Goal: Communication & Community: Answer question/provide support

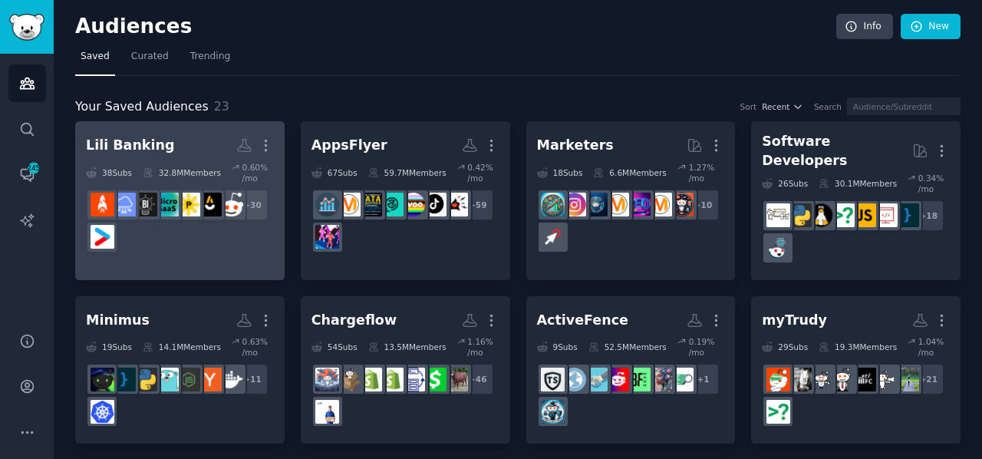
click at [177, 146] on h2 "Lili Banking More" at bounding box center [180, 145] width 188 height 27
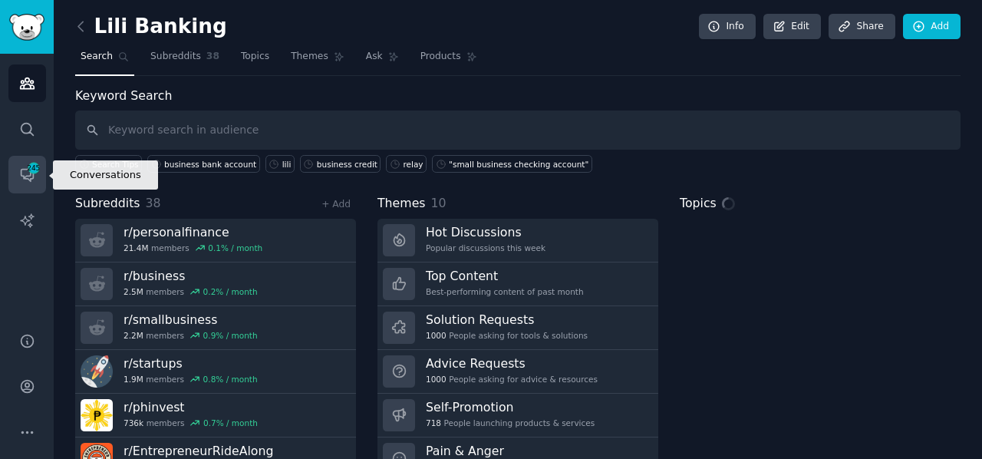
click at [25, 169] on icon "Sidebar" at bounding box center [27, 175] width 12 height 12
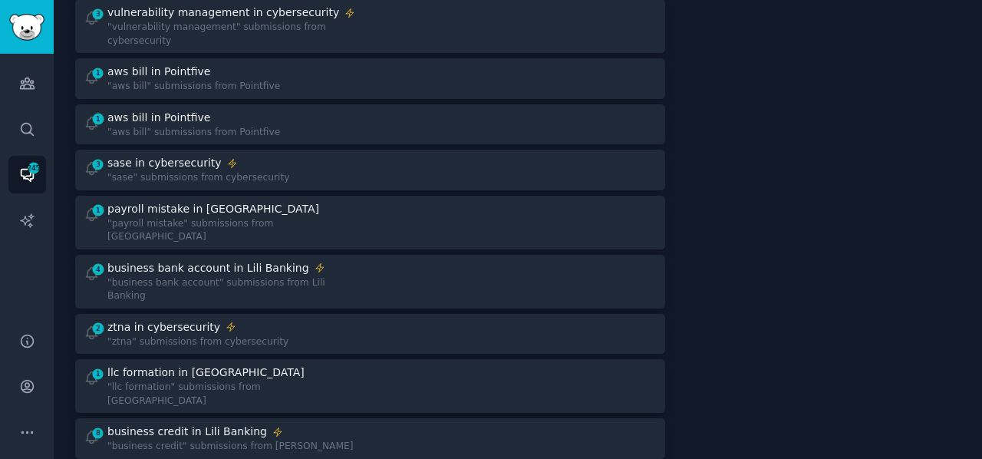
scroll to position [535, 0]
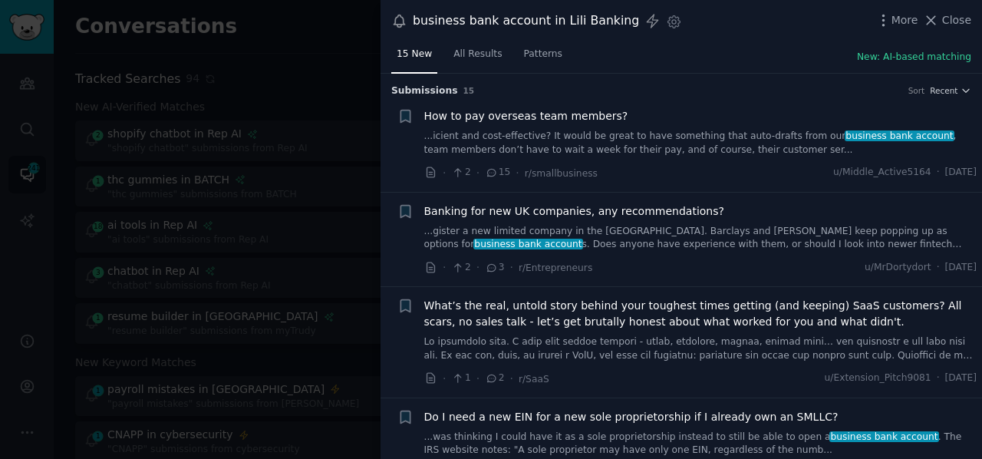
click at [541, 142] on link "...icient and cost-effective? It would be great to have something that auto-dra…" at bounding box center [700, 143] width 553 height 27
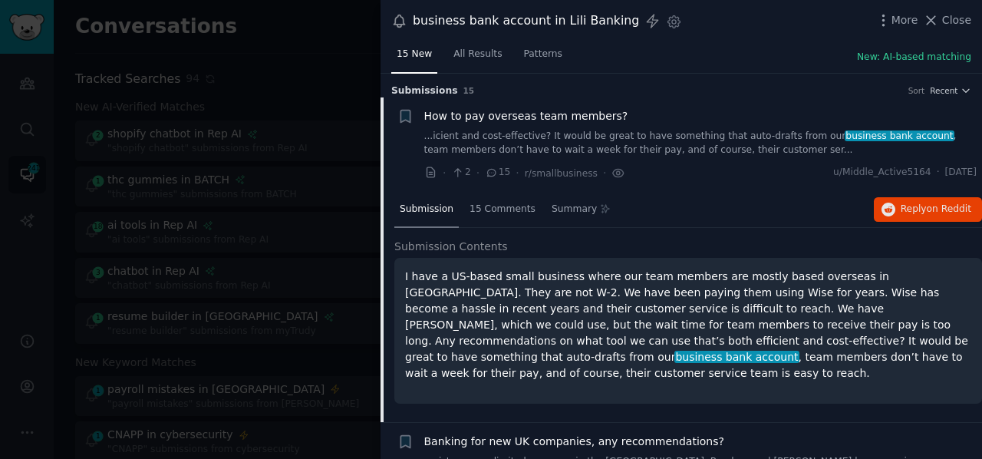
scroll to position [24, 0]
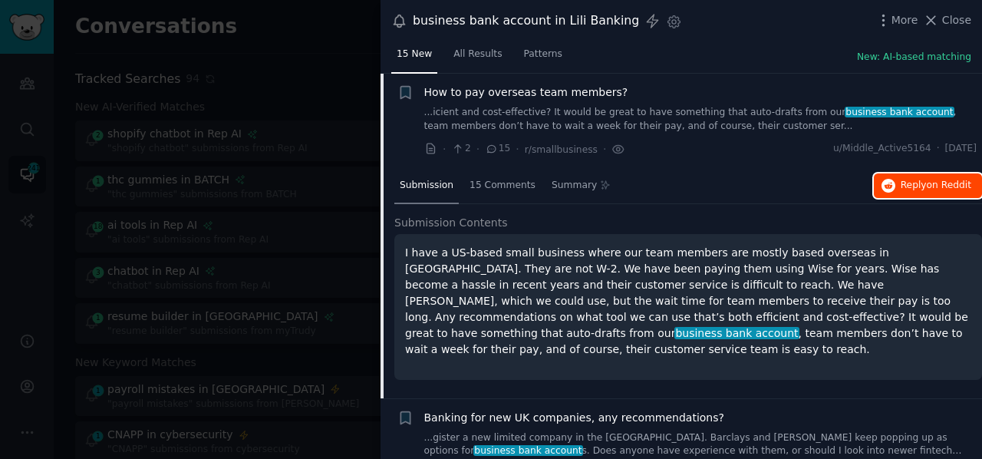
click at [914, 183] on span "Reply on Reddit" at bounding box center [935, 186] width 71 height 14
click at [344, 71] on div at bounding box center [491, 229] width 982 height 459
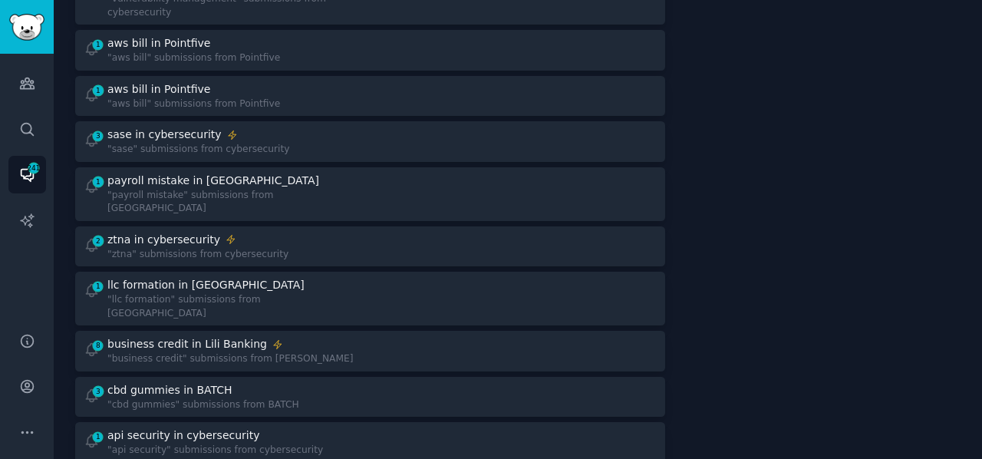
scroll to position [551, 0]
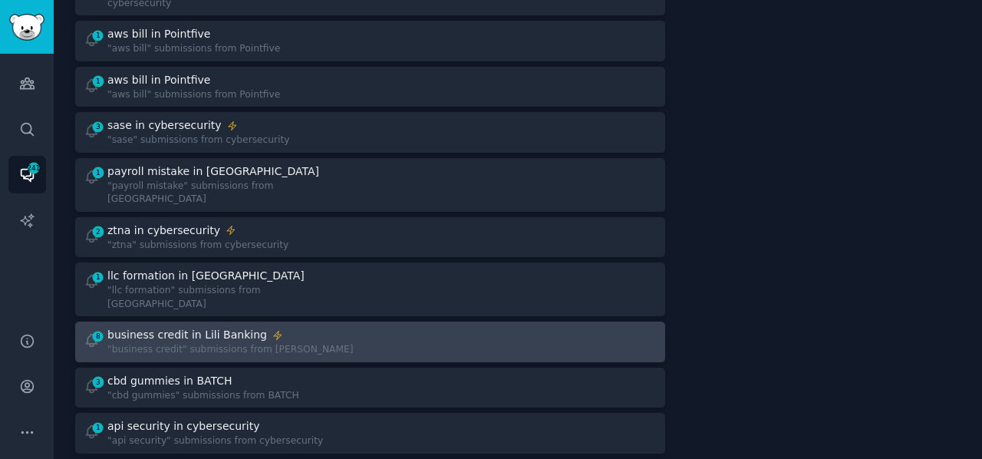
click at [229, 327] on div "business credit in Lili Banking" at bounding box center [187, 335] width 160 height 16
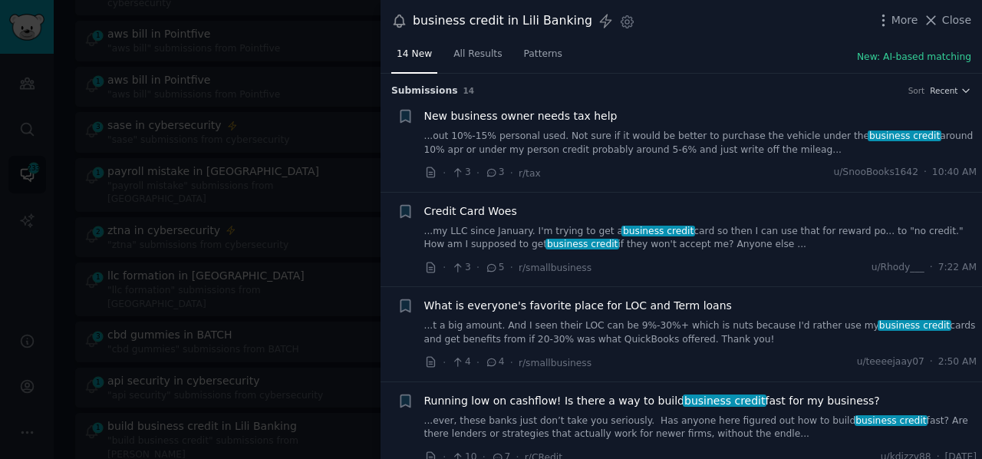
click at [580, 234] on link "...my LLC since January. I'm trying to get a business credit card so then I can…" at bounding box center [700, 238] width 553 height 27
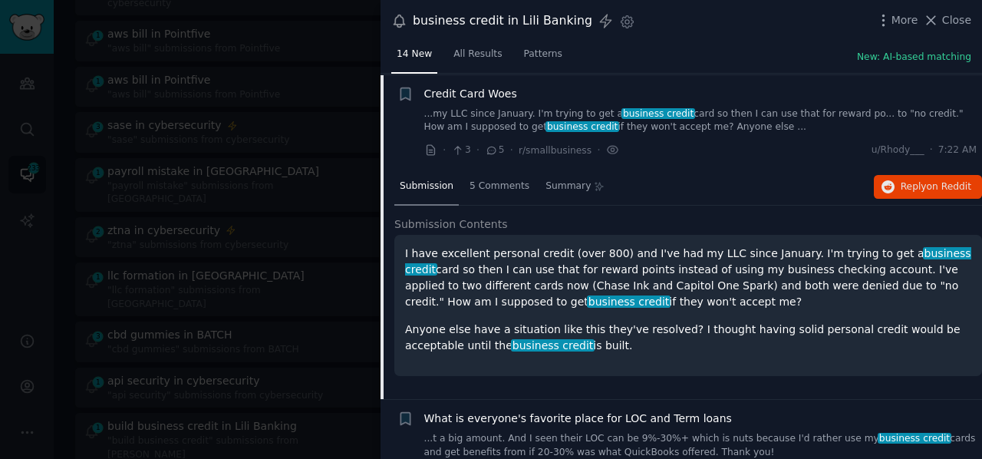
scroll to position [118, 0]
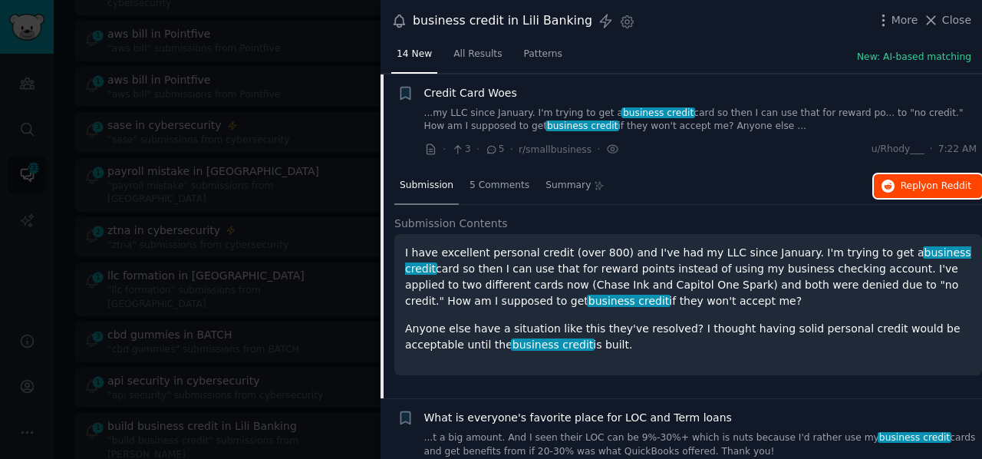
click at [913, 183] on span "Reply on Reddit" at bounding box center [935, 186] width 71 height 14
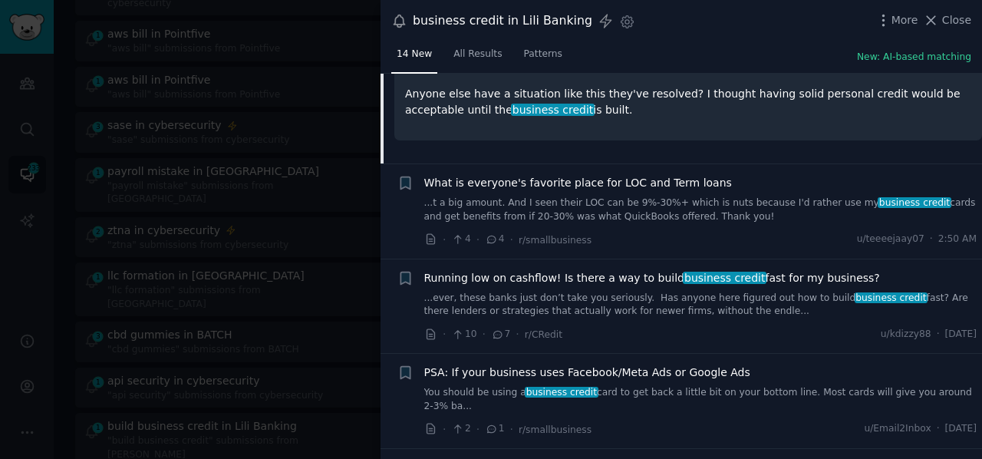
scroll to position [353, 0]
click at [591, 300] on link "...ever, these banks just don’t take you seriously. Has anyone here figured out…" at bounding box center [700, 304] width 553 height 27
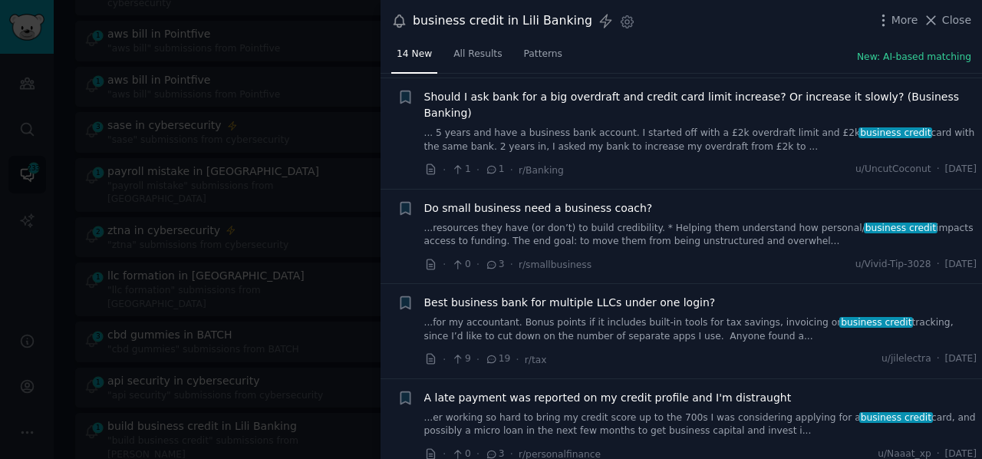
scroll to position [1077, 0]
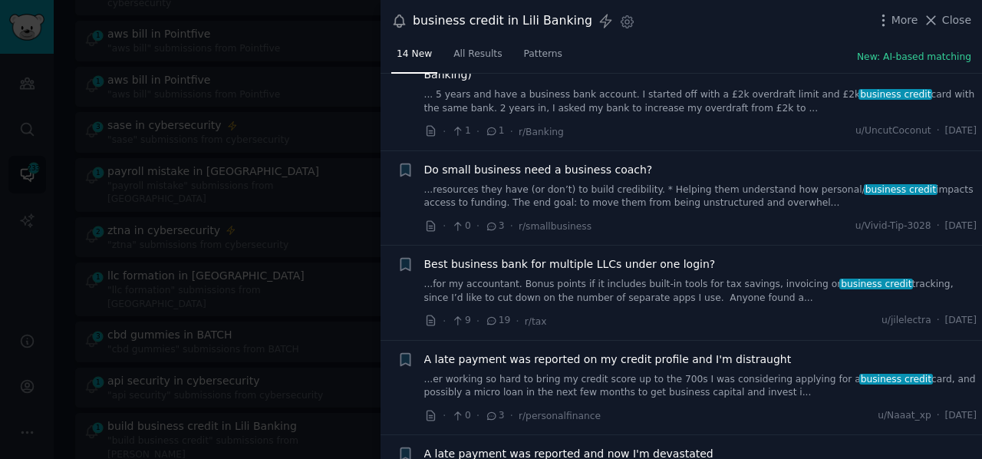
click at [561, 278] on link "...for my accountant. Bonus points if it includes built-in tools for tax saving…" at bounding box center [700, 291] width 553 height 27
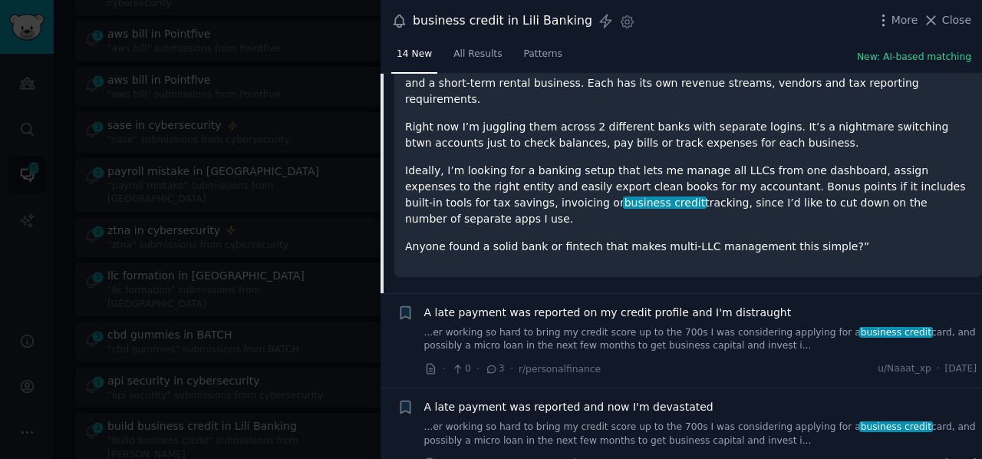
scroll to position [1225, 0]
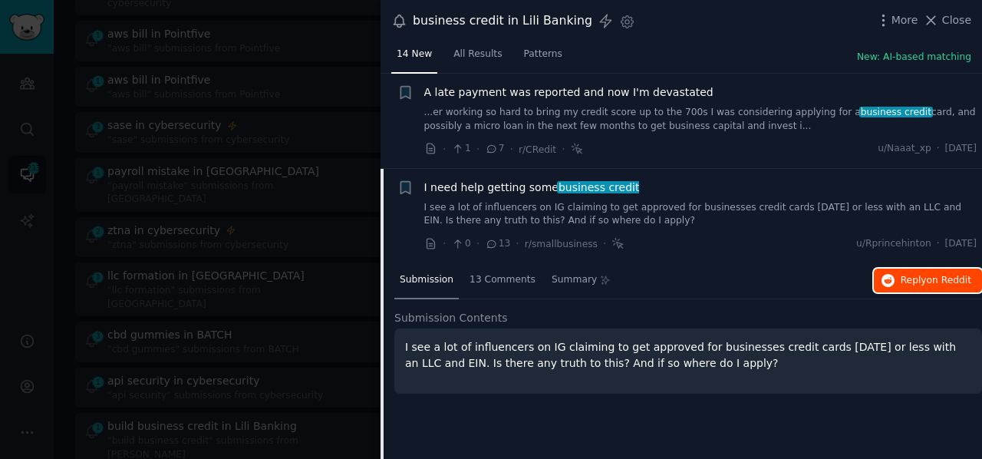
click at [888, 274] on icon "button" at bounding box center [888, 281] width 14 height 14
click at [938, 19] on icon at bounding box center [931, 20] width 16 height 16
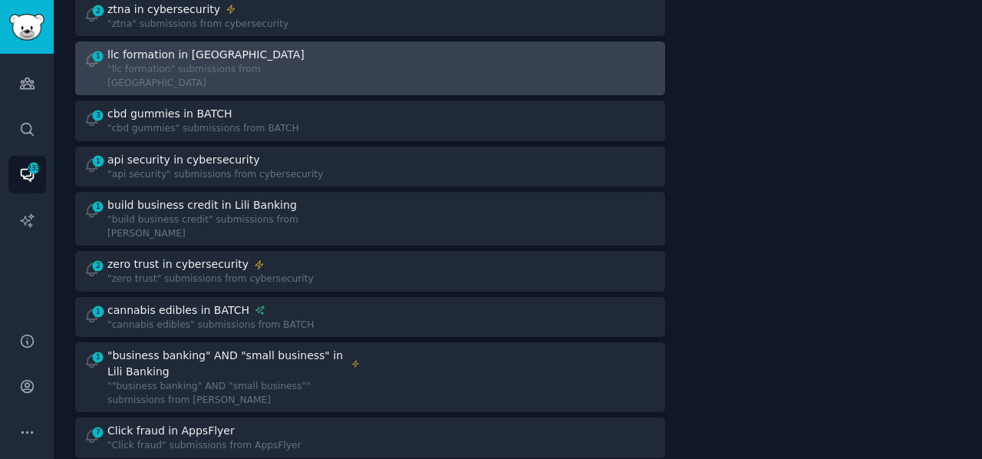
scroll to position [780, 0]
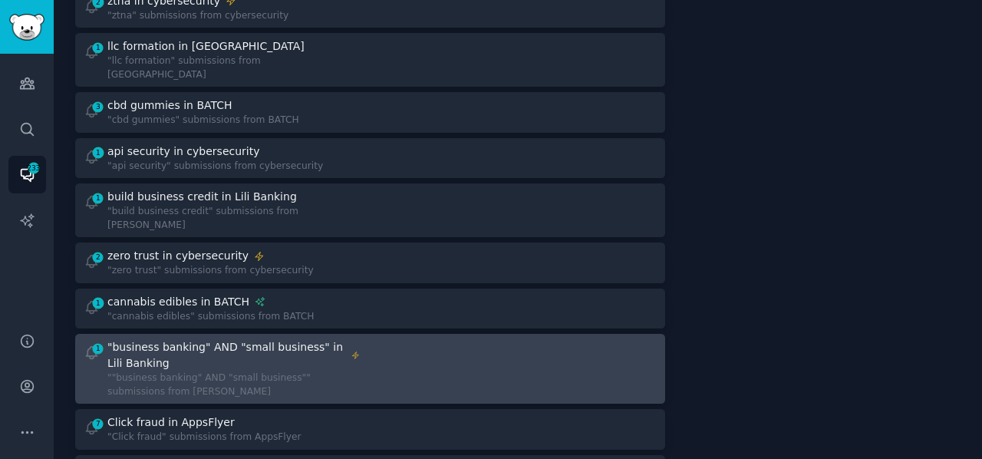
click at [240, 339] on div ""business banking" AND "small business" in Lili Banking" at bounding box center [226, 355] width 239 height 32
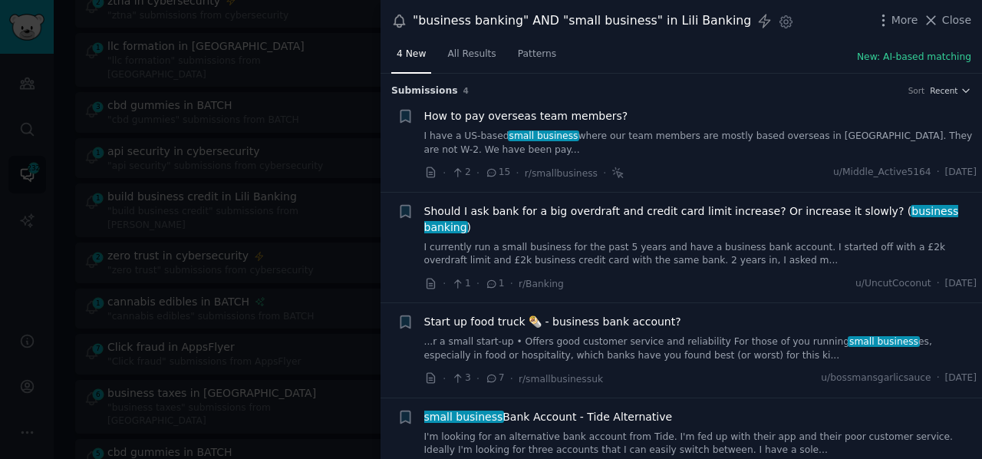
click at [582, 222] on div "Should I ask bank for a big overdraft and credit card limit increase? Or increa…" at bounding box center [700, 235] width 553 height 64
click at [554, 241] on link "I currently run a small business for the past 5 years and have a business bank …" at bounding box center [700, 254] width 553 height 27
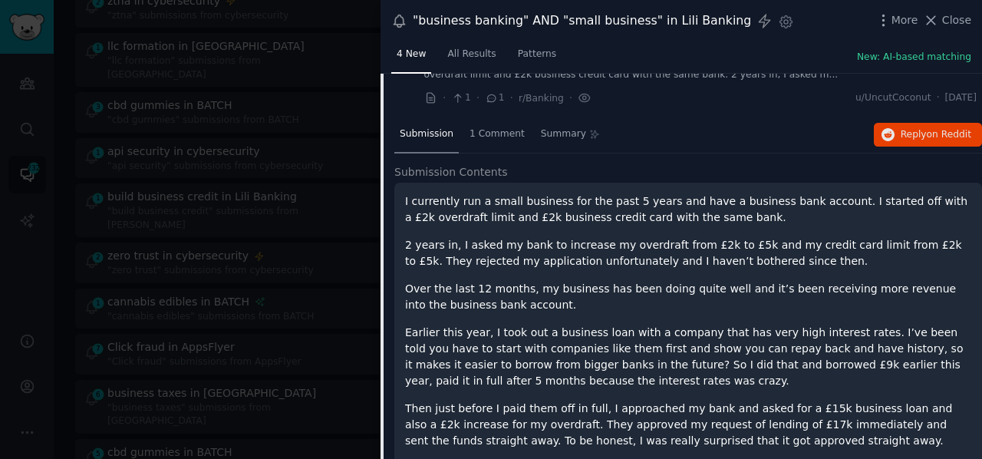
scroll to position [187, 0]
click at [902, 127] on span "Reply on Reddit" at bounding box center [935, 134] width 71 height 14
click at [936, 19] on icon at bounding box center [931, 20] width 8 height 8
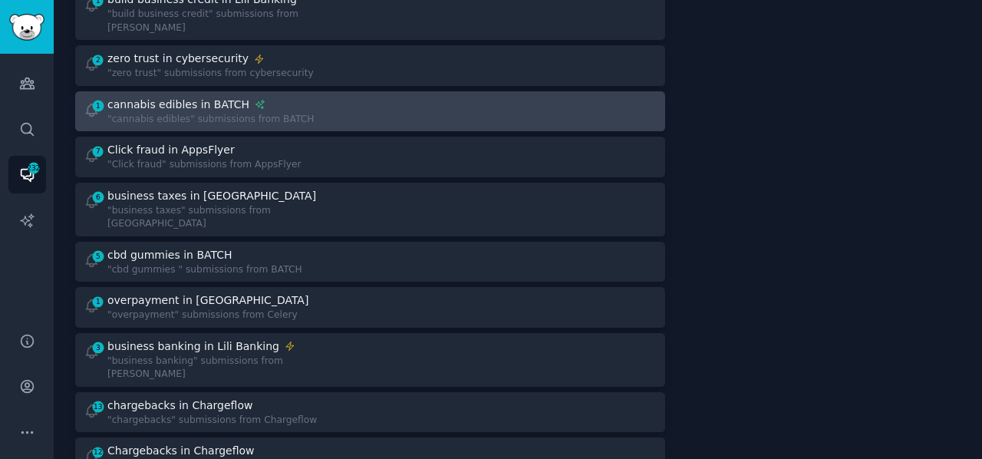
scroll to position [978, 0]
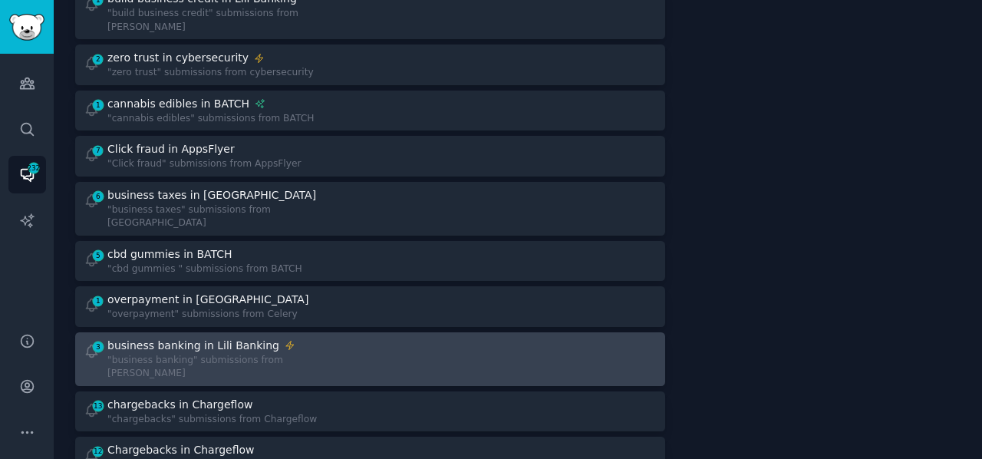
click at [207, 337] on div "business banking in Lili Banking" at bounding box center [193, 345] width 172 height 16
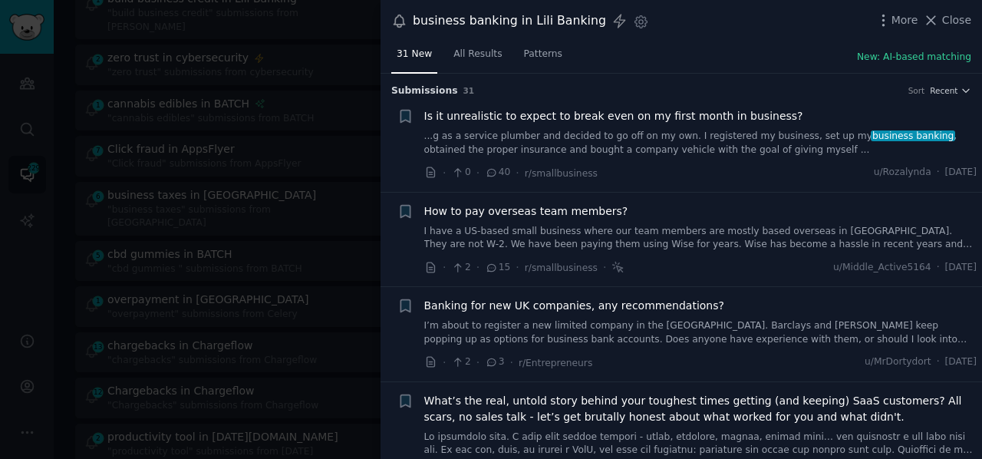
click at [594, 225] on link "I have a US-based small business where our team members are mostly based overse…" at bounding box center [700, 238] width 553 height 27
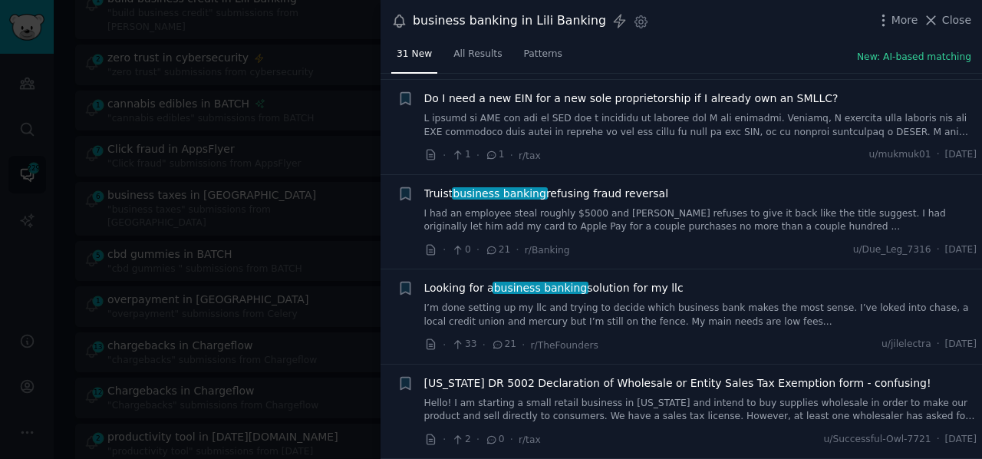
scroll to position [647, 0]
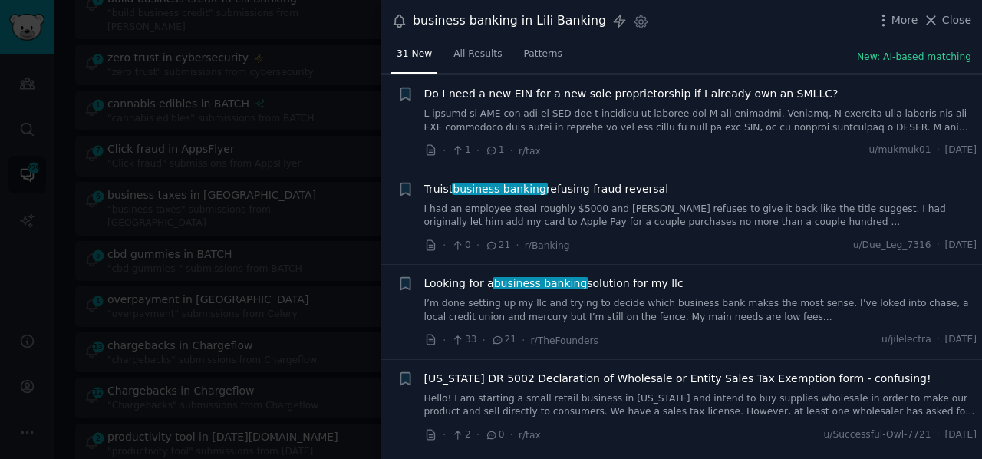
click at [589, 203] on link "I had an employee steal roughly $5000 and Truist refuses to give it back like t…" at bounding box center [700, 215] width 553 height 27
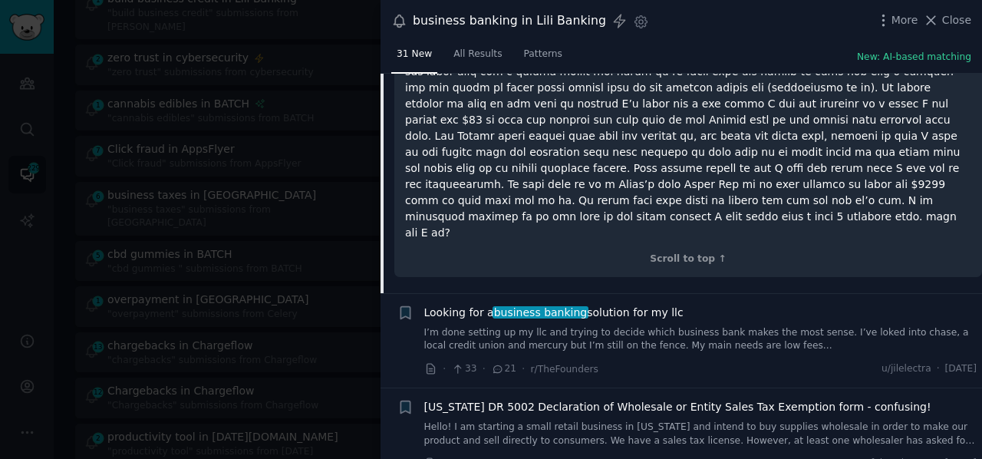
scroll to position [877, 0]
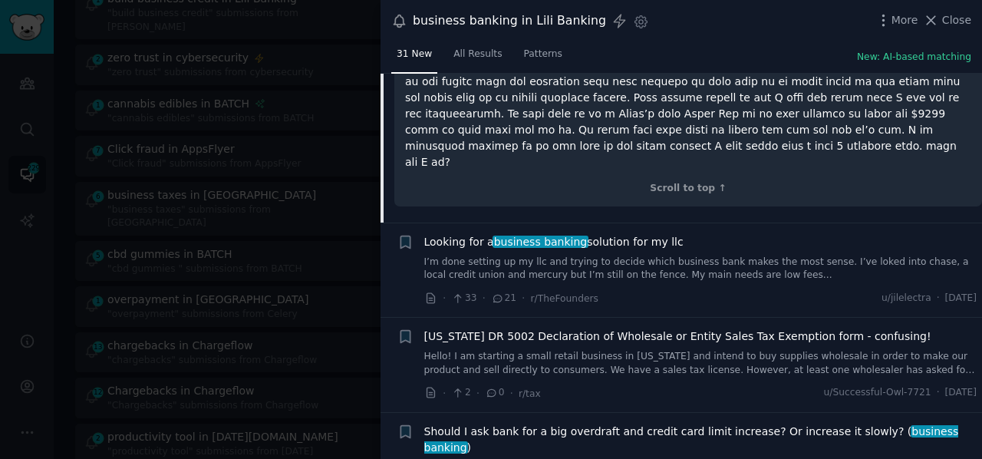
click at [545, 255] on link "I’m done setting up my llc and trying to decide which business bank makes the m…" at bounding box center [700, 268] width 553 height 27
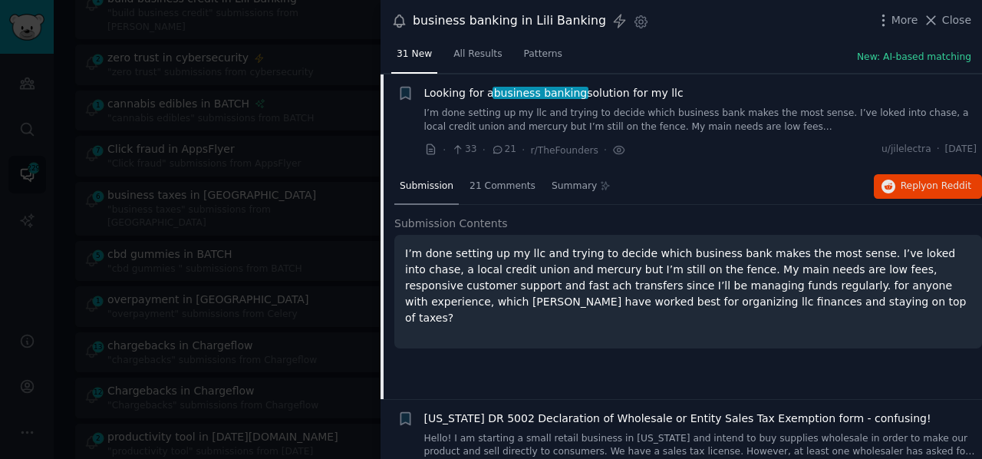
scroll to position [607, 0]
click at [895, 188] on button "Reply on Reddit" at bounding box center [928, 187] width 108 height 25
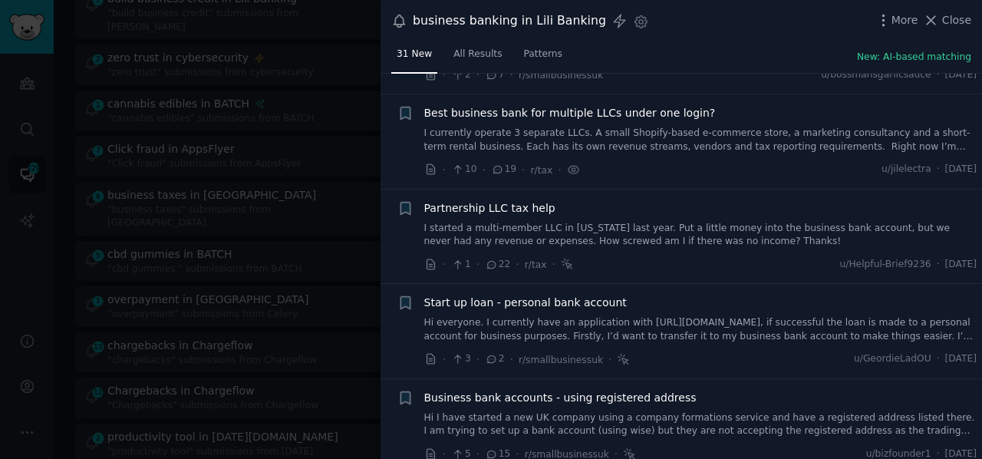
scroll to position [1213, 0]
click at [594, 221] on link "I started a multi-member LLC in Kansas last year. Put a little money into the b…" at bounding box center [700, 234] width 553 height 27
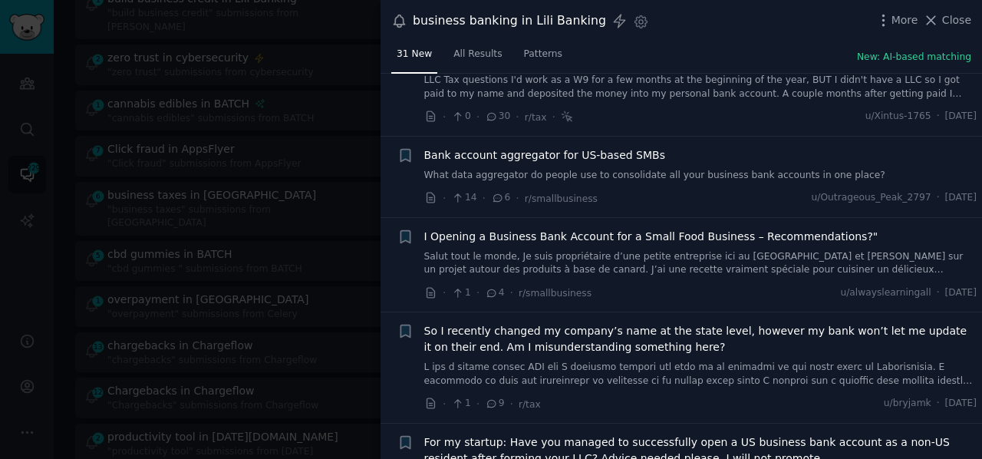
scroll to position [2831, 0]
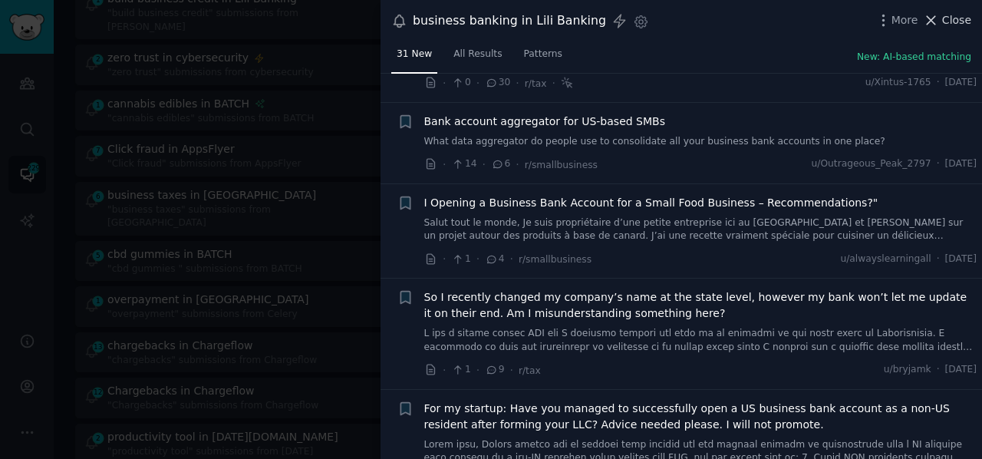
click at [934, 19] on icon at bounding box center [931, 20] width 8 height 8
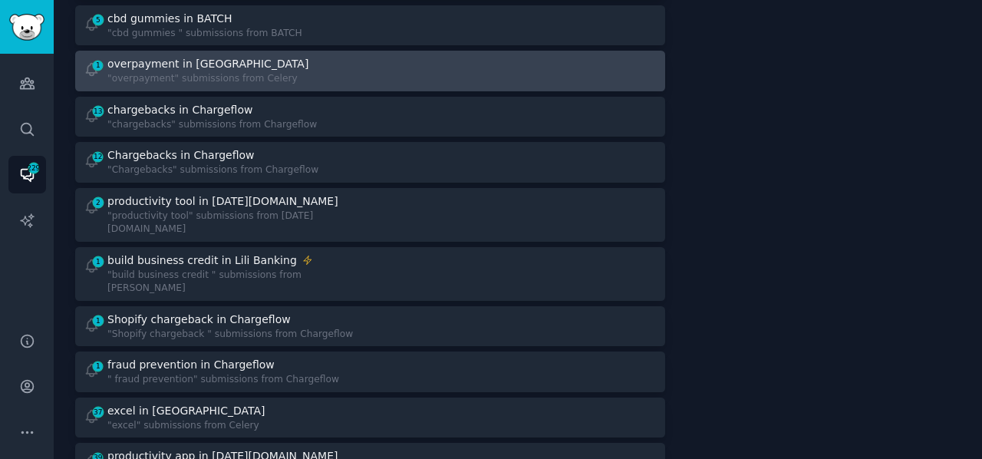
scroll to position [1216, 0]
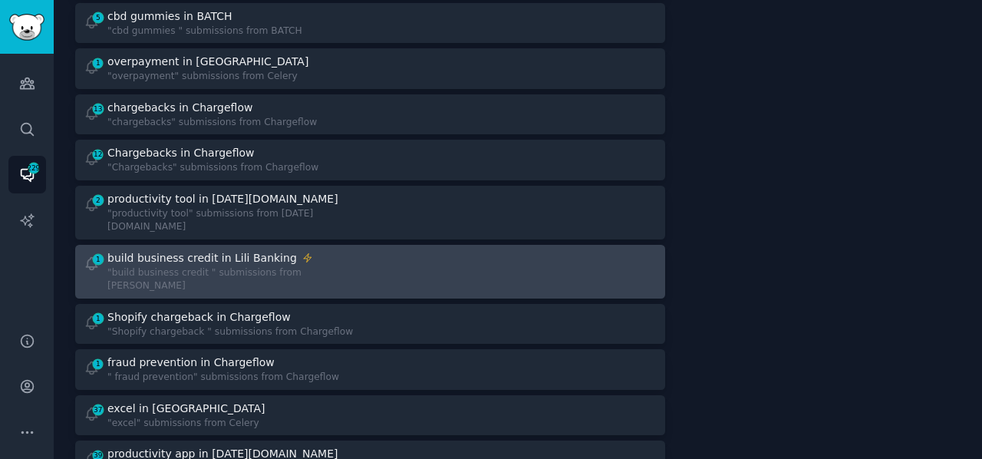
click at [319, 266] on div ""build business credit " submissions from [PERSON_NAME]" at bounding box center [233, 279] width 252 height 27
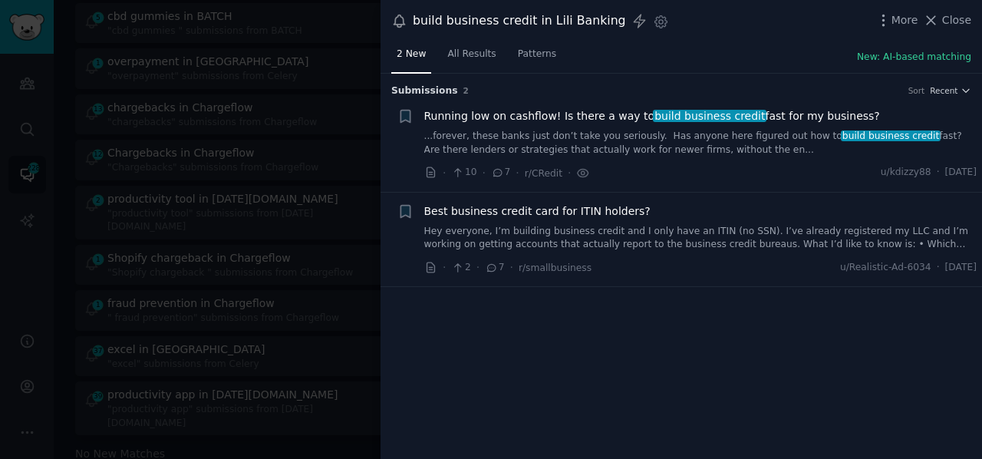
click at [500, 225] on link "Hey everyone, I’m building business credit and I only have an ITIN (no SSN). I’…" at bounding box center [700, 238] width 553 height 27
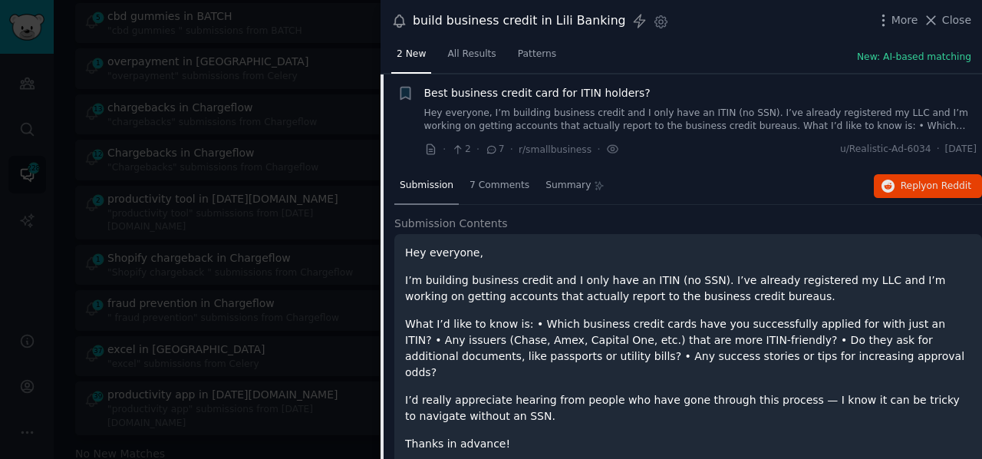
scroll to position [132, 0]
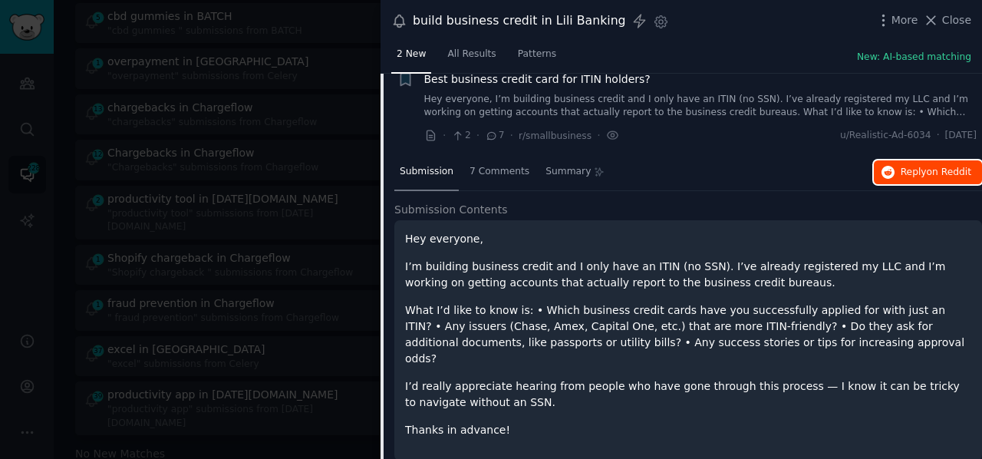
click at [912, 173] on span "Reply on Reddit" at bounding box center [935, 173] width 71 height 14
